Goal: Task Accomplishment & Management: Complete application form

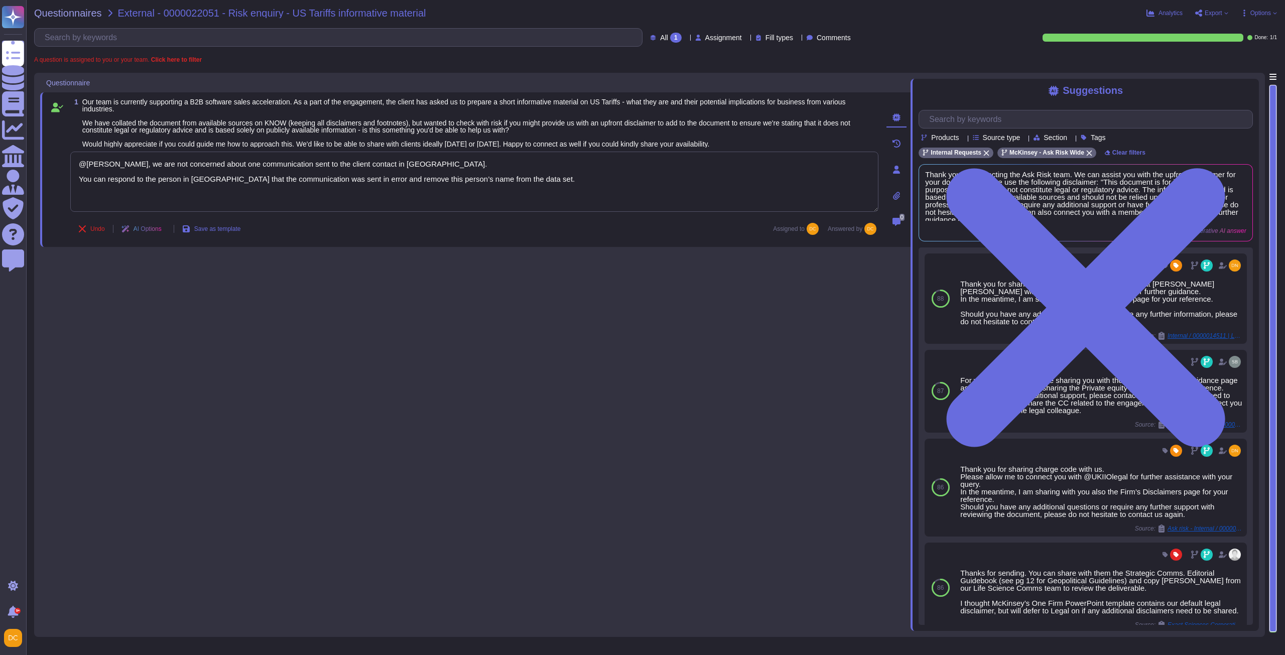
click at [24, 56] on div "Questionnaires" at bounding box center [13, 52] width 22 height 22
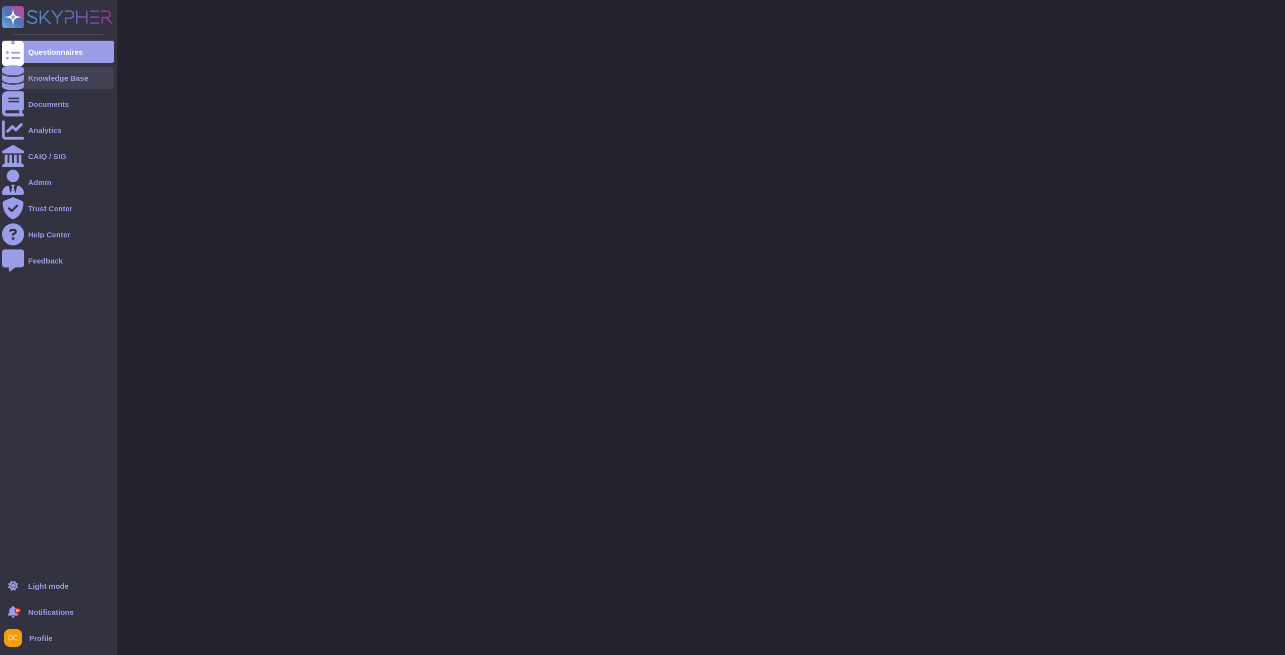
click at [15, 79] on icon at bounding box center [13, 77] width 22 height 25
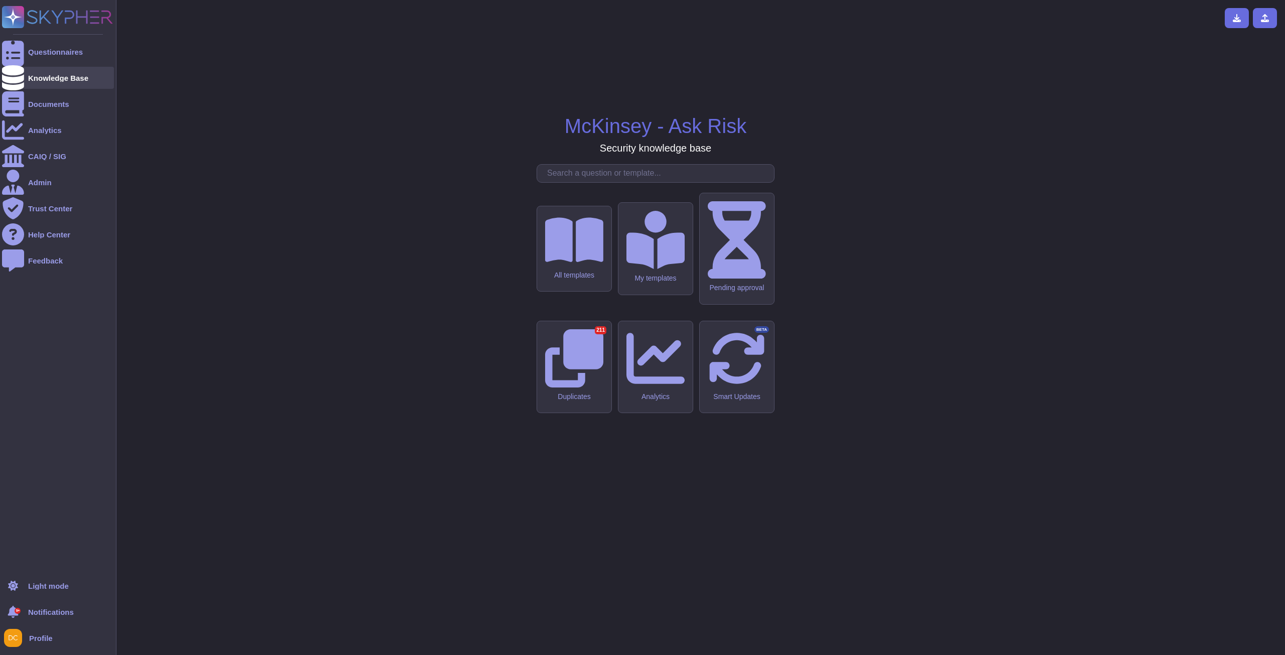
click at [15, 80] on icon at bounding box center [13, 77] width 22 height 25
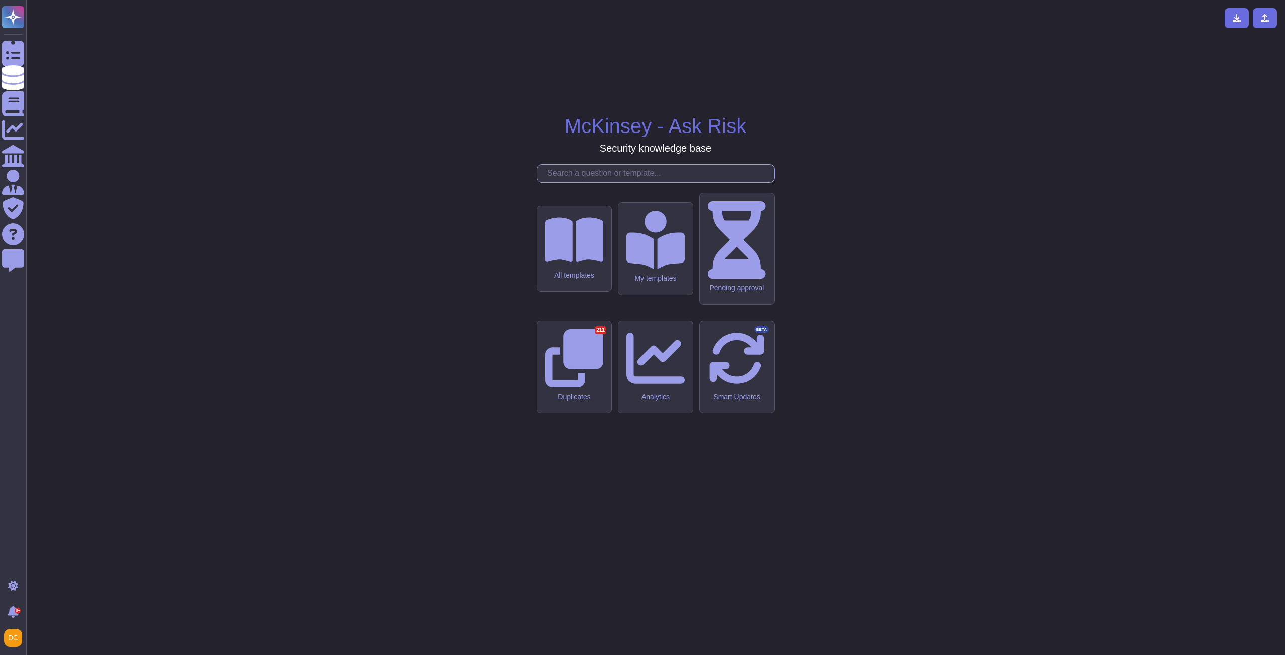
click at [594, 182] on input "text" at bounding box center [658, 174] width 232 height 18
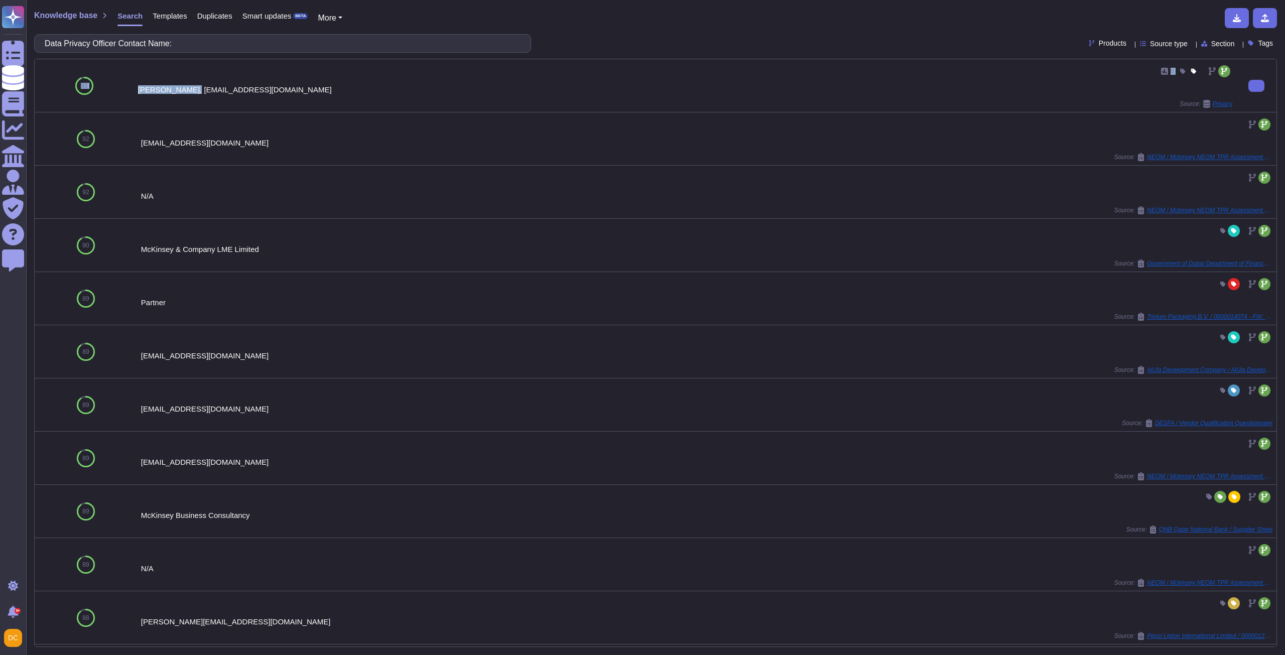
drag, startPoint x: 132, startPoint y: 87, endPoint x: 186, endPoint y: 92, distance: 53.9
click at [186, 92] on div "93 0 [PERSON_NAME], [EMAIL_ADDRESS][DOMAIN_NAME] Source: Privacy" at bounding box center [656, 85] width 1242 height 53
click at [186, 92] on div "[PERSON_NAME], [EMAIL_ADDRESS][DOMAIN_NAME]" at bounding box center [685, 90] width 1094 height 8
click at [137, 86] on div "0 [PERSON_NAME], [EMAIL_ADDRESS][DOMAIN_NAME] Source: Privacy" at bounding box center [685, 85] width 1102 height 53
drag, startPoint x: 138, startPoint y: 88, endPoint x: 210, endPoint y: 90, distance: 72.3
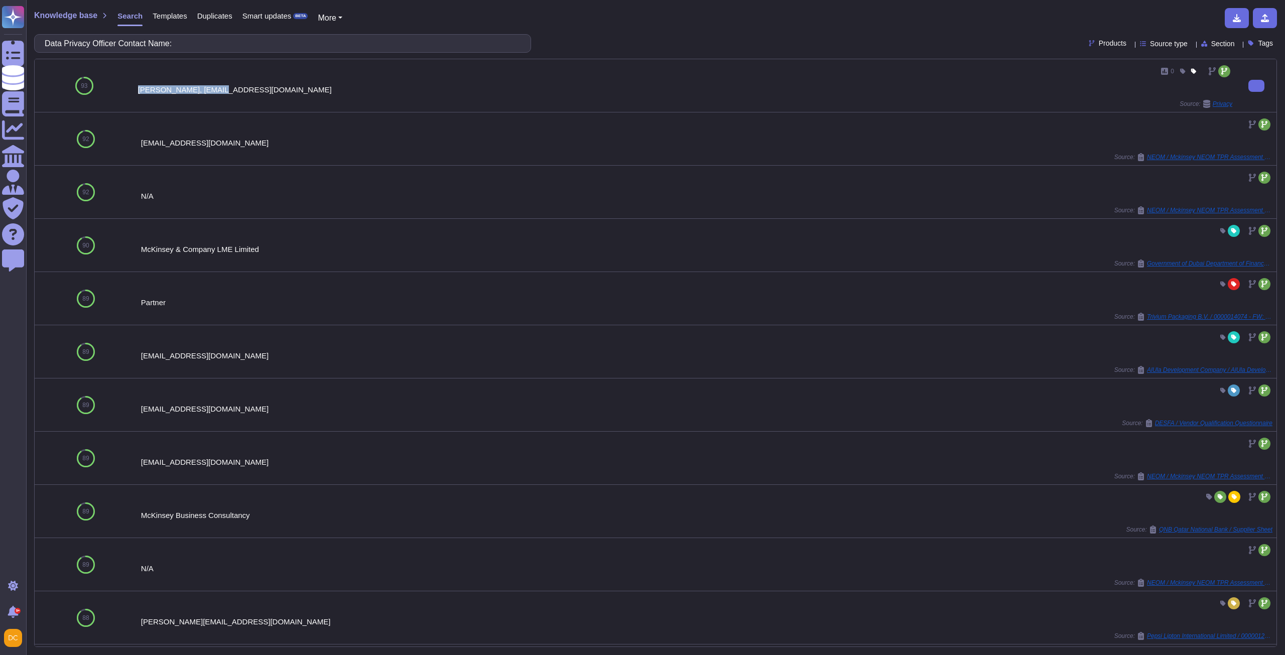
click at [210, 90] on div "[PERSON_NAME], [EMAIL_ADDRESS][DOMAIN_NAME]" at bounding box center [685, 90] width 1094 height 8
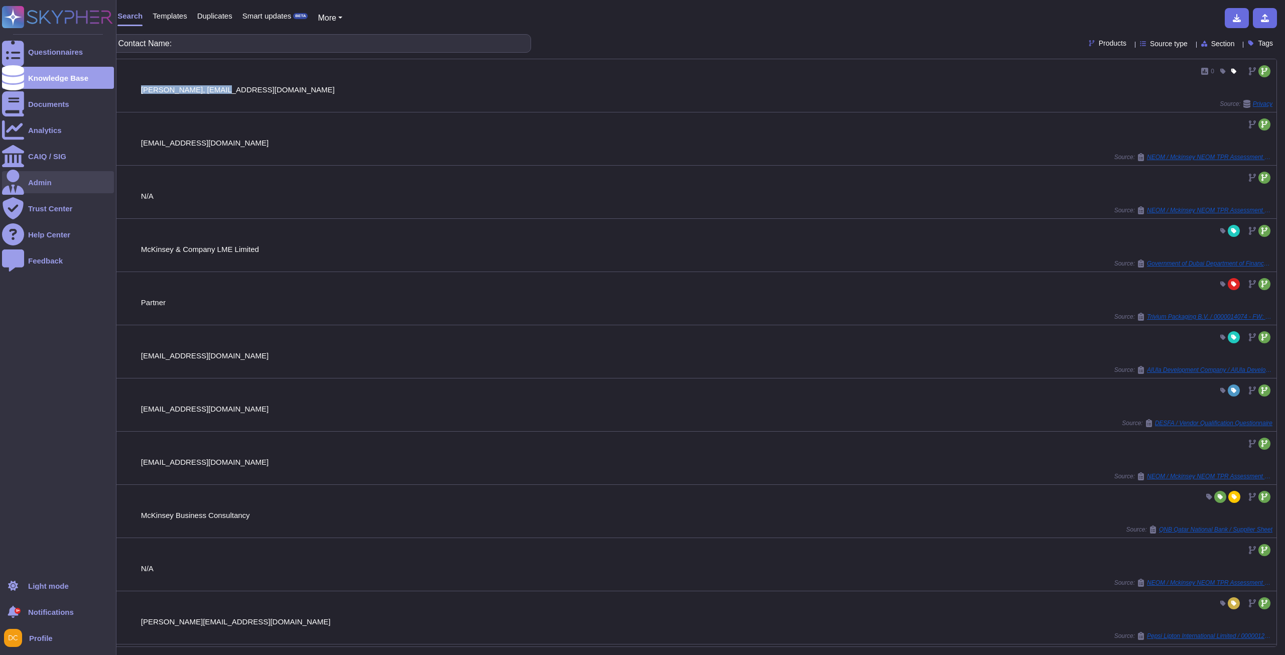
copy div "[PERSON_NAME]"
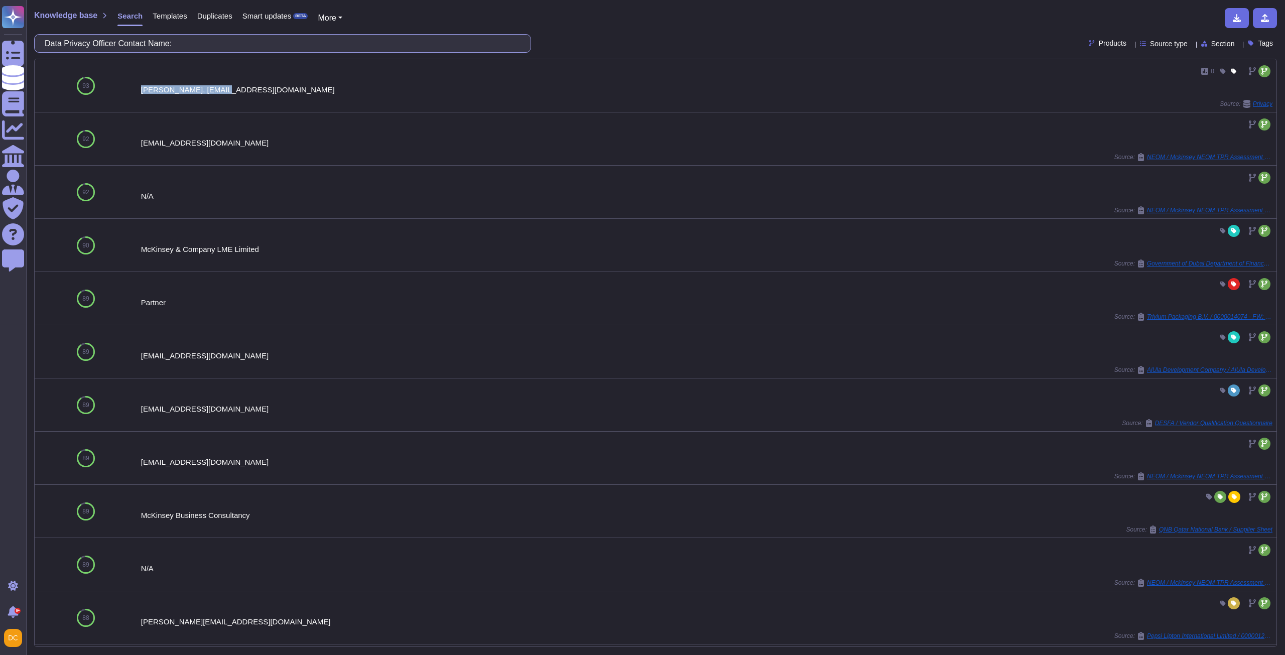
click at [215, 48] on input "Data Privacy Officer Contact Name:" at bounding box center [280, 44] width 481 height 18
paste input "Securit"
type input "Security Officer Contact Name:"
